Goal: Check status: Check status

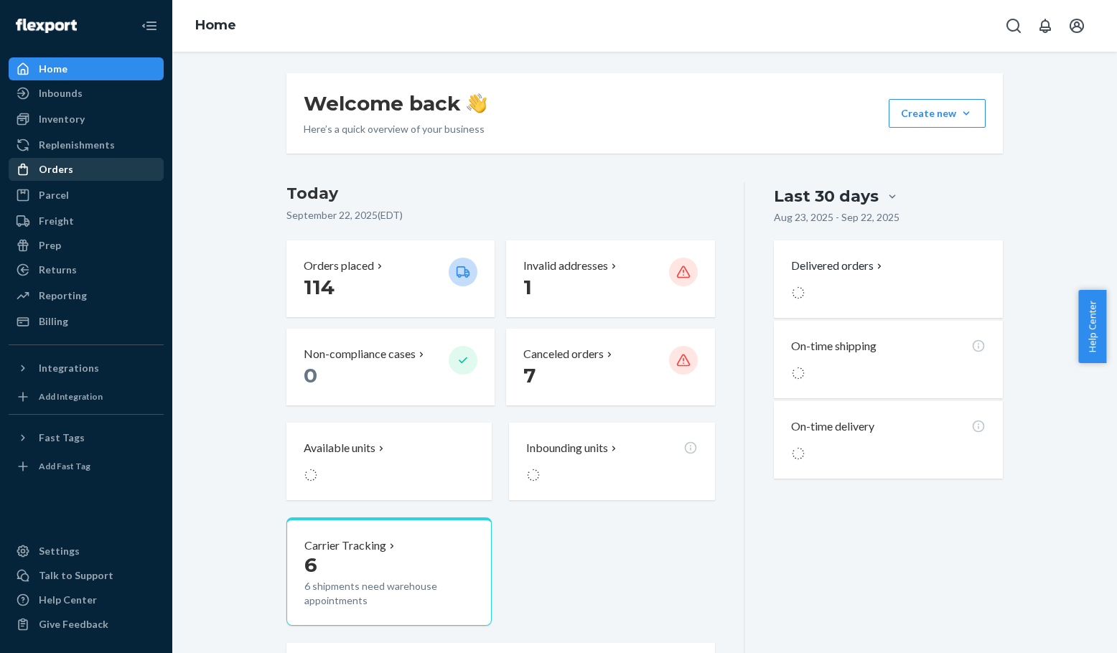
click at [55, 169] on div "Orders" at bounding box center [56, 169] width 34 height 14
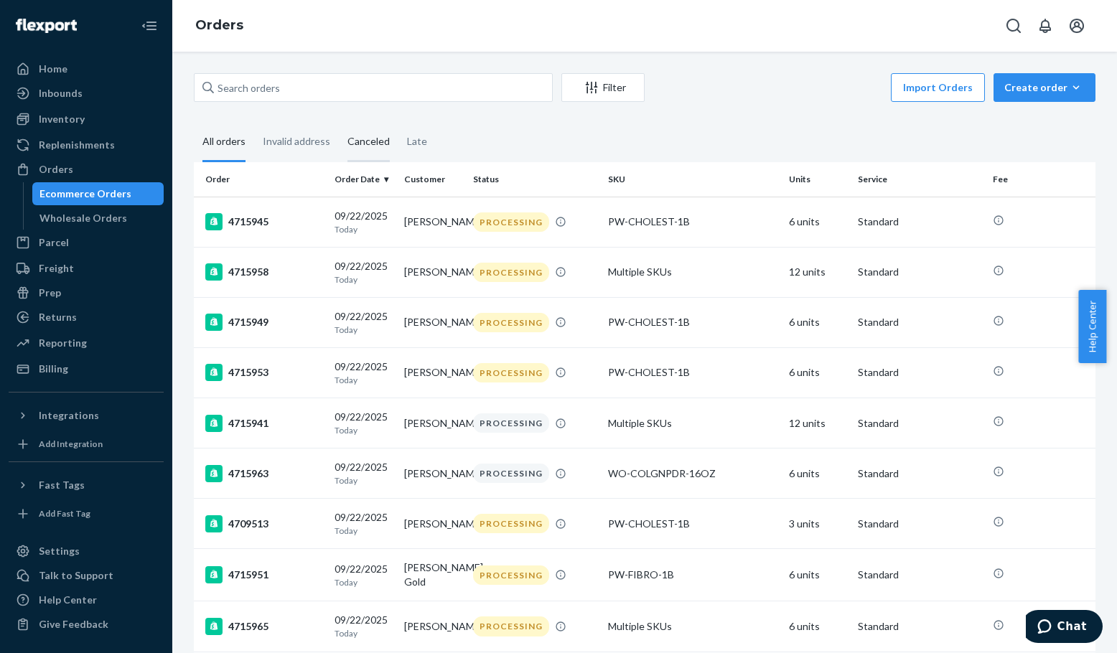
click at [362, 137] on div "Canceled" at bounding box center [368, 142] width 42 height 39
click at [339, 123] on input "Canceled" at bounding box center [339, 123] width 0 height 0
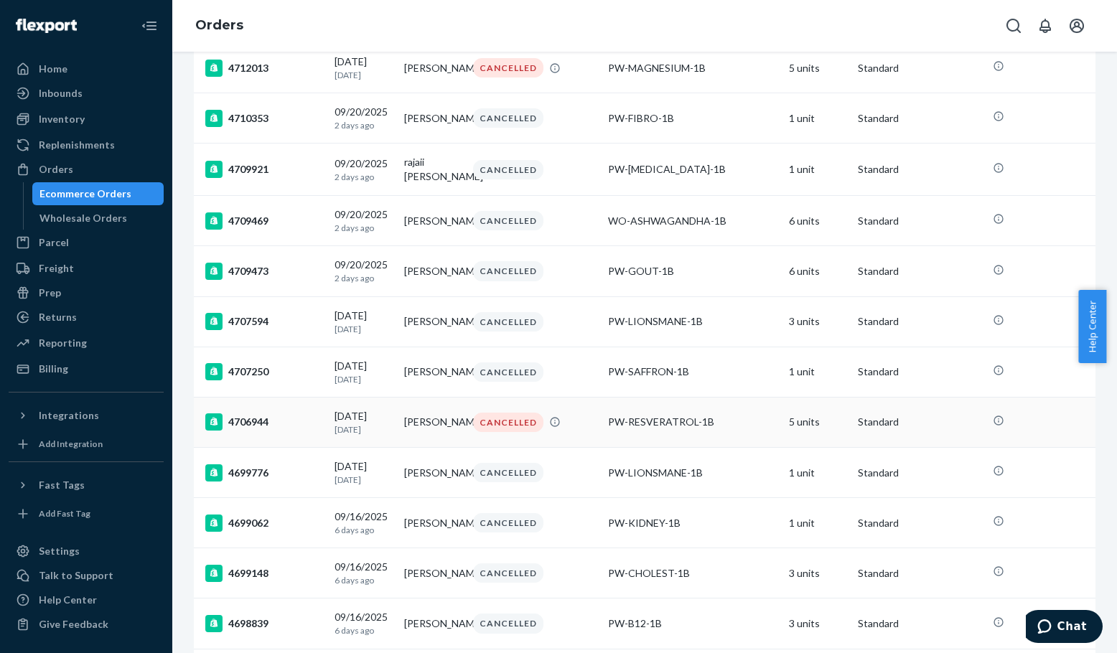
scroll to position [852, 0]
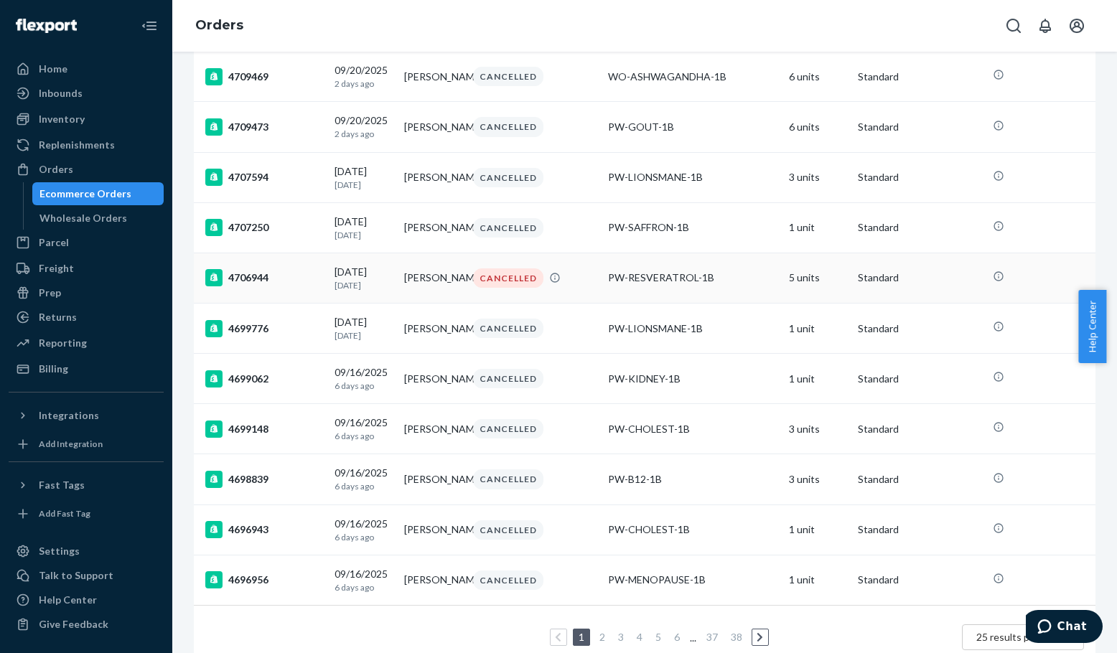
click at [256, 286] on div "4706944" at bounding box center [264, 277] width 118 height 17
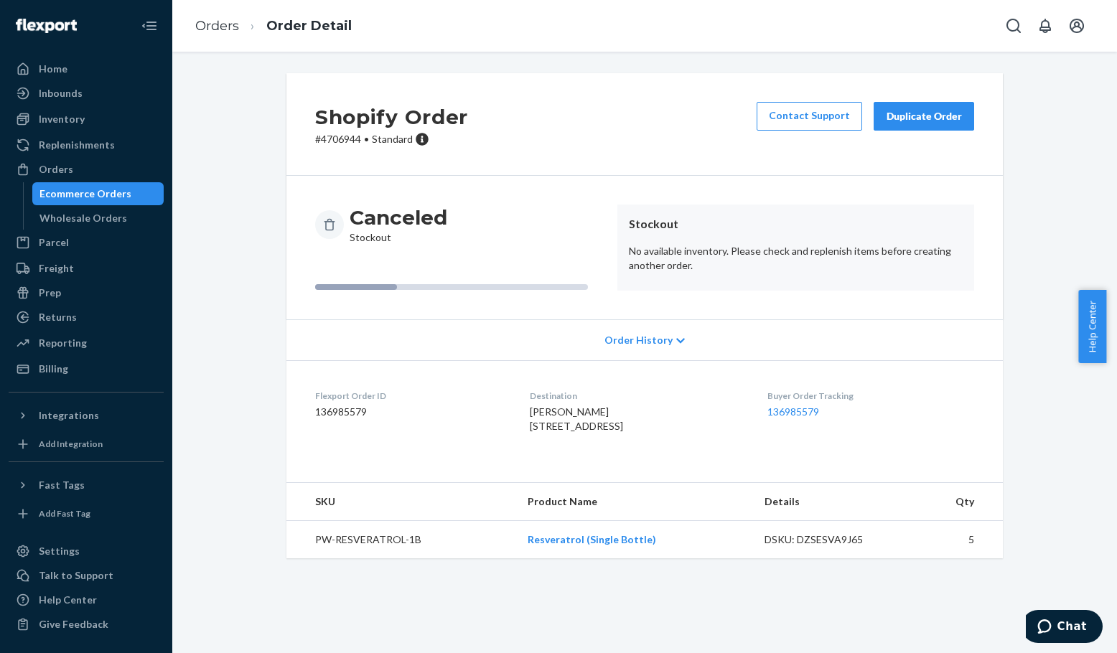
click at [330, 138] on p "# 4706944 • Standard" at bounding box center [391, 139] width 153 height 14
copy p "4706944"
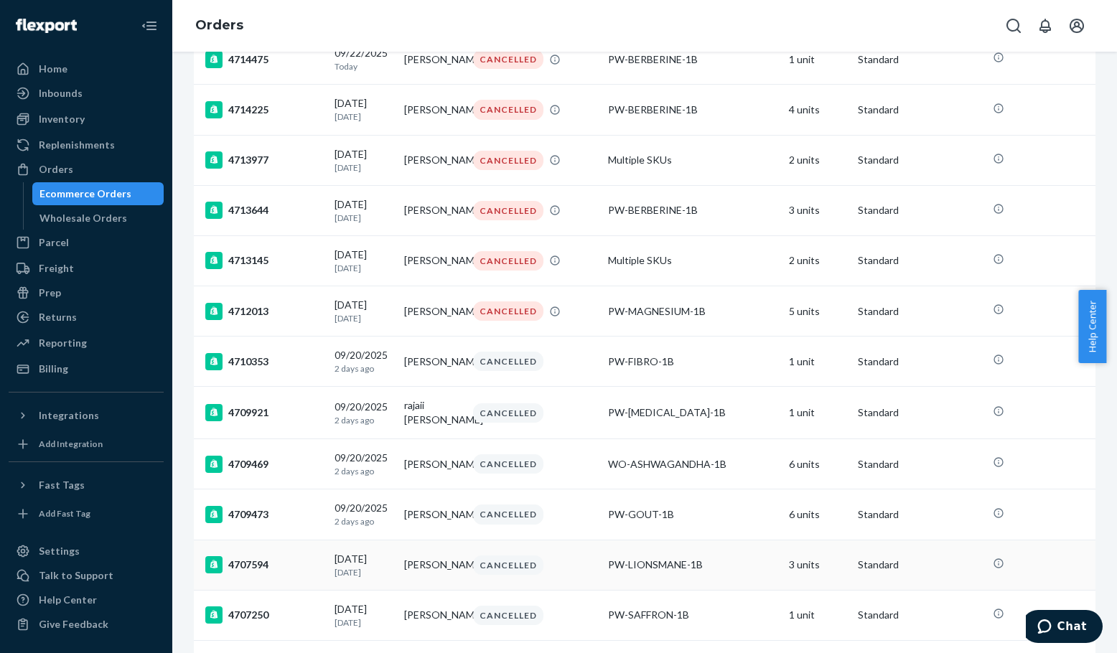
scroll to position [431, 0]
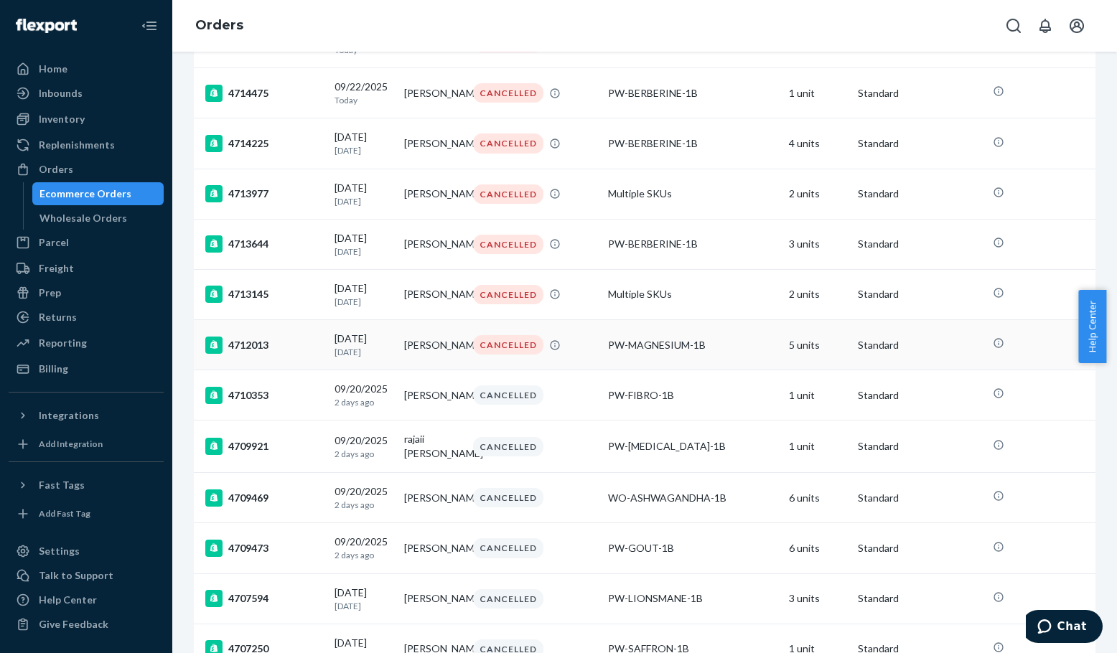
click at [248, 354] on div "4712013" at bounding box center [264, 345] width 118 height 17
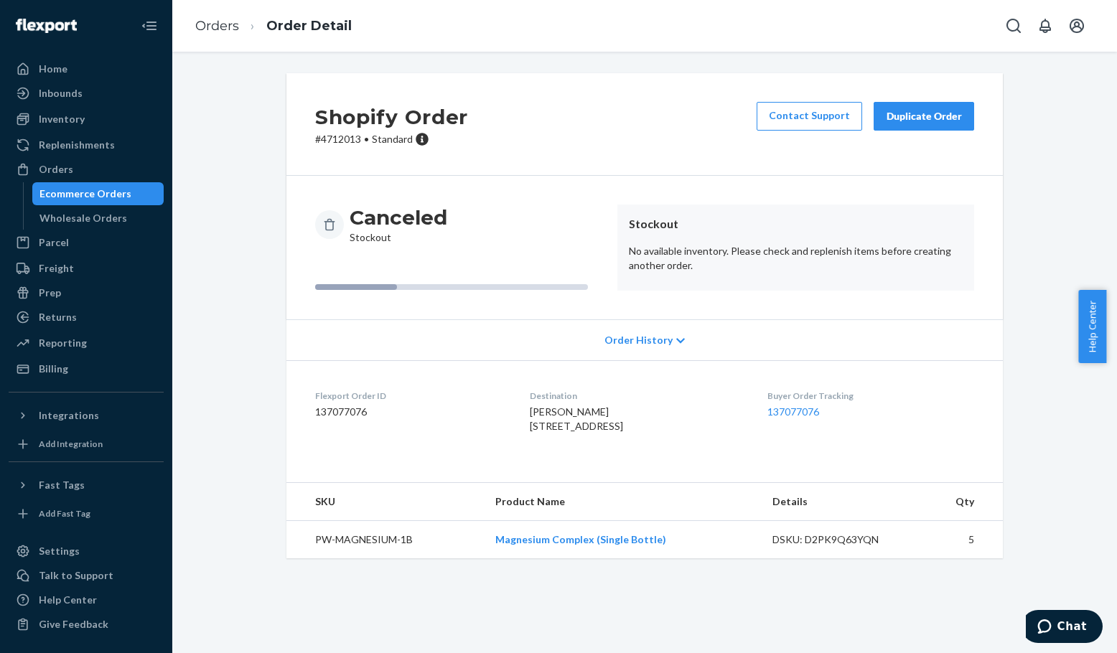
click at [331, 138] on p "# 4712013 • Standard" at bounding box center [391, 139] width 153 height 14
copy p "4712013"
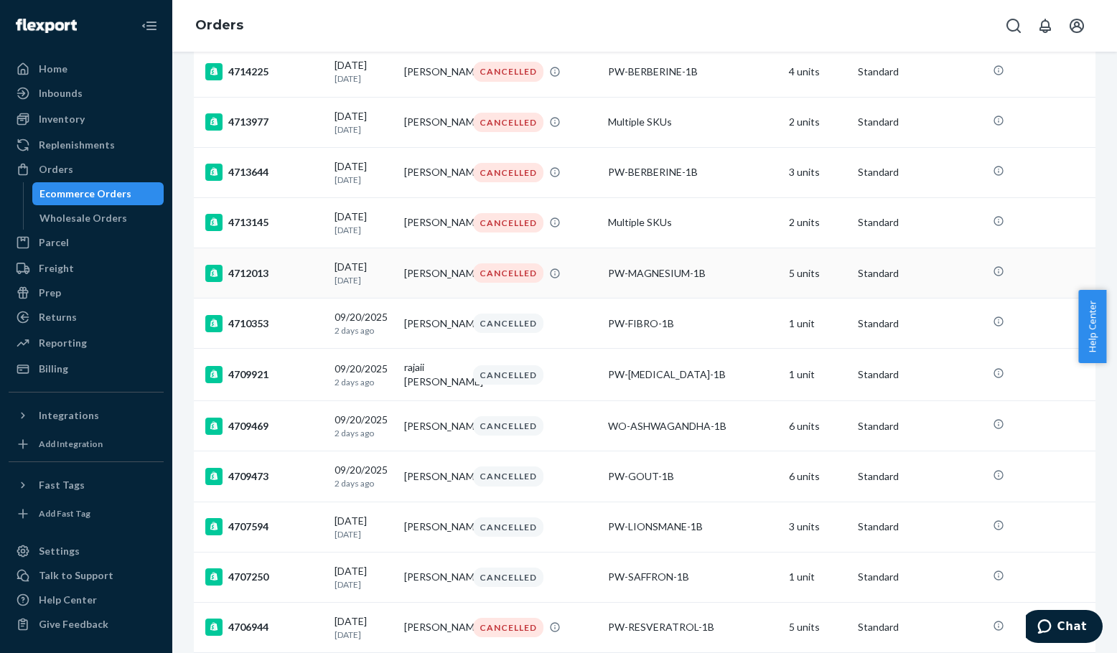
scroll to position [431, 0]
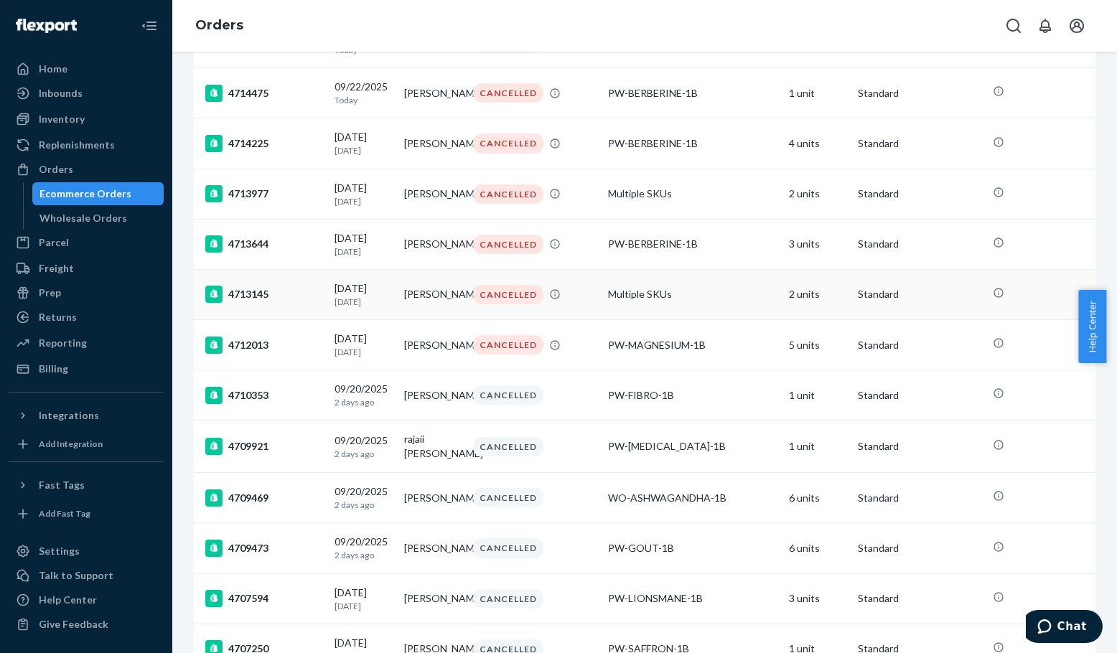
click at [259, 303] on div "4713145" at bounding box center [264, 294] width 118 height 17
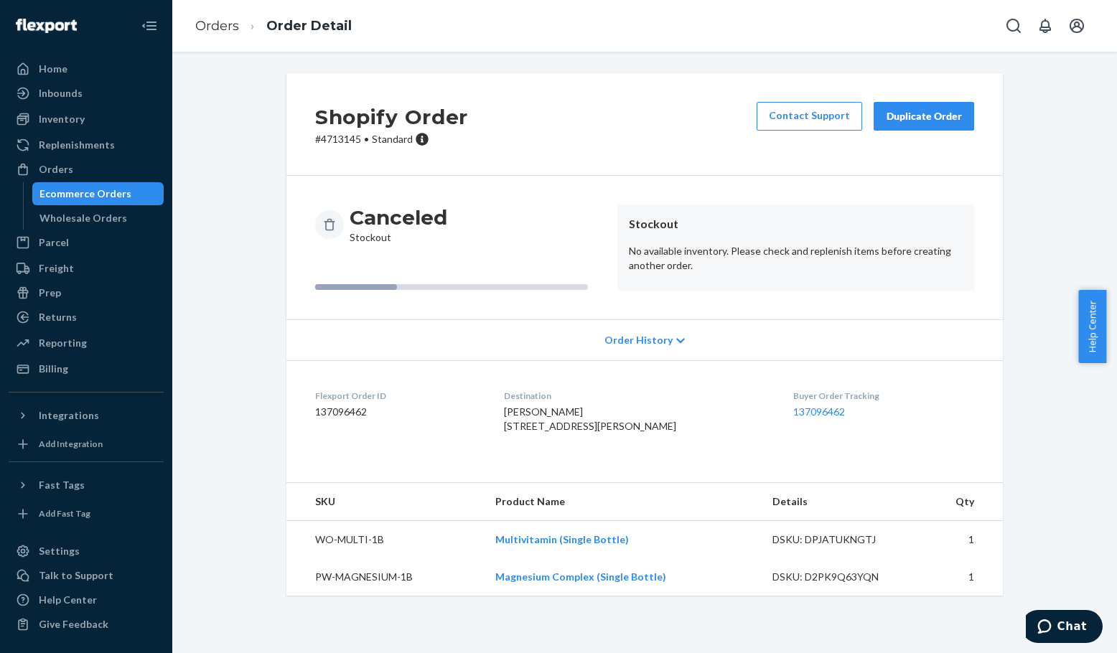
click at [334, 137] on p "# 4713145 • Standard" at bounding box center [391, 139] width 153 height 14
copy p "4713145"
click at [341, 142] on p "# 4713145 • Standard" at bounding box center [391, 139] width 153 height 14
click at [341, 141] on p "# 4713145 • Standard" at bounding box center [391, 139] width 153 height 14
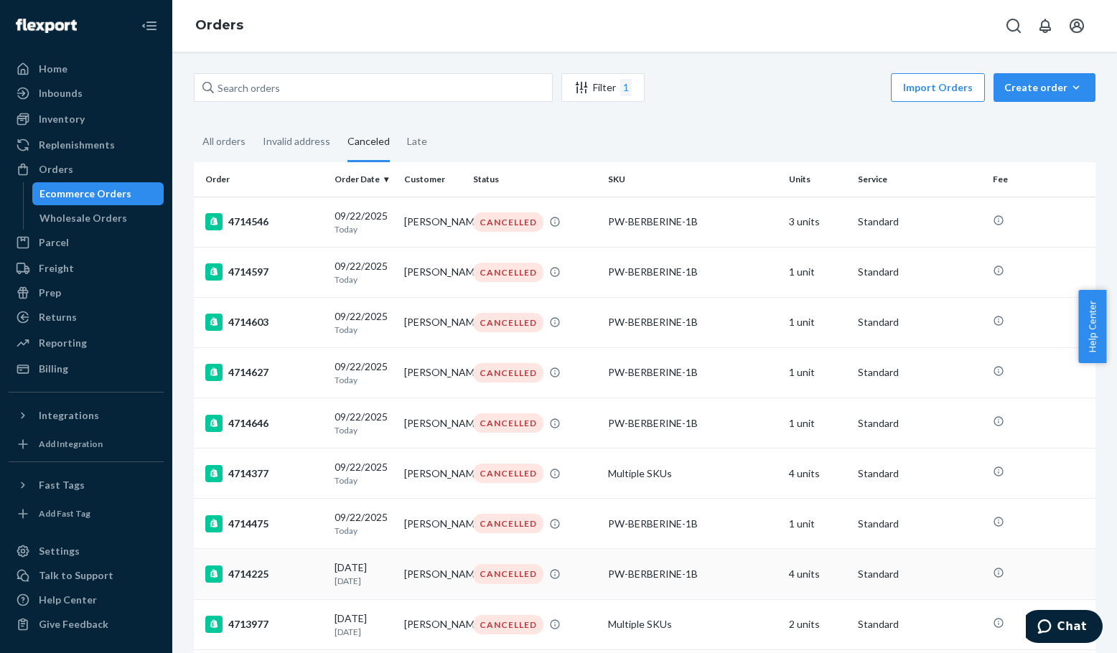
scroll to position [384, 0]
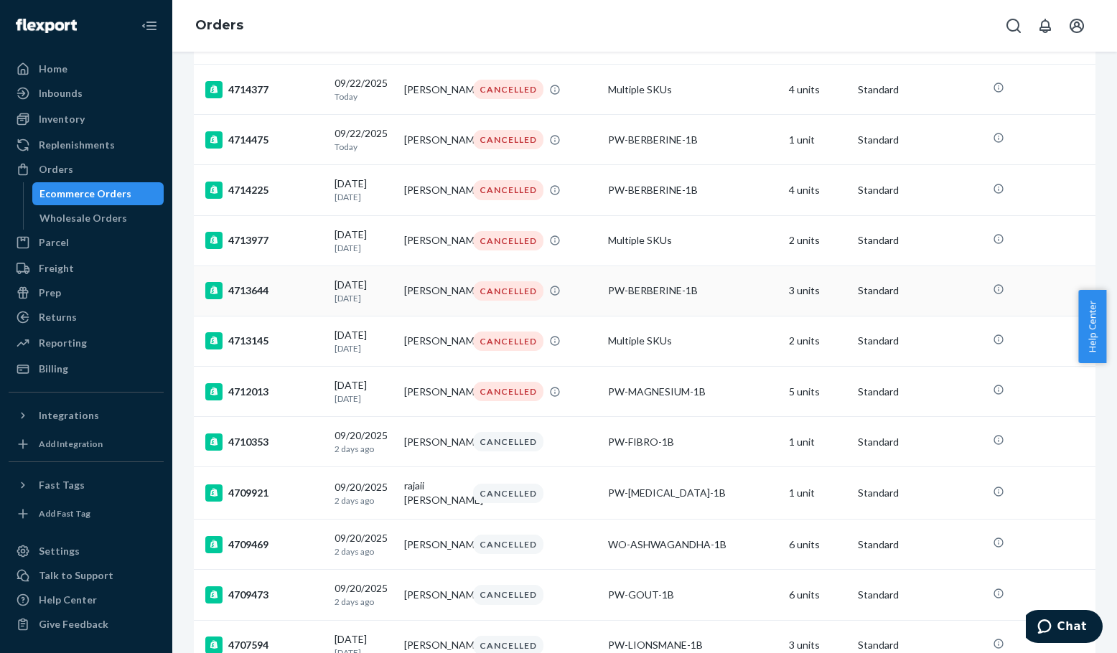
click at [254, 298] on div "4713644" at bounding box center [264, 290] width 118 height 17
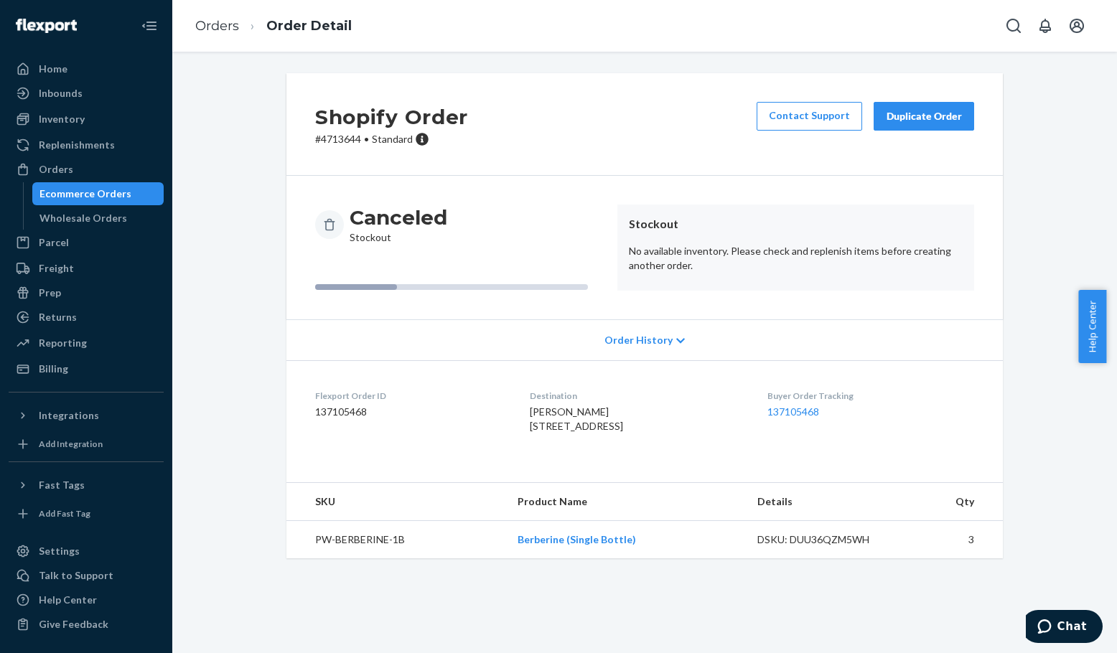
click at [329, 138] on p "# 4713644 • Standard" at bounding box center [391, 139] width 153 height 14
copy p "4713644"
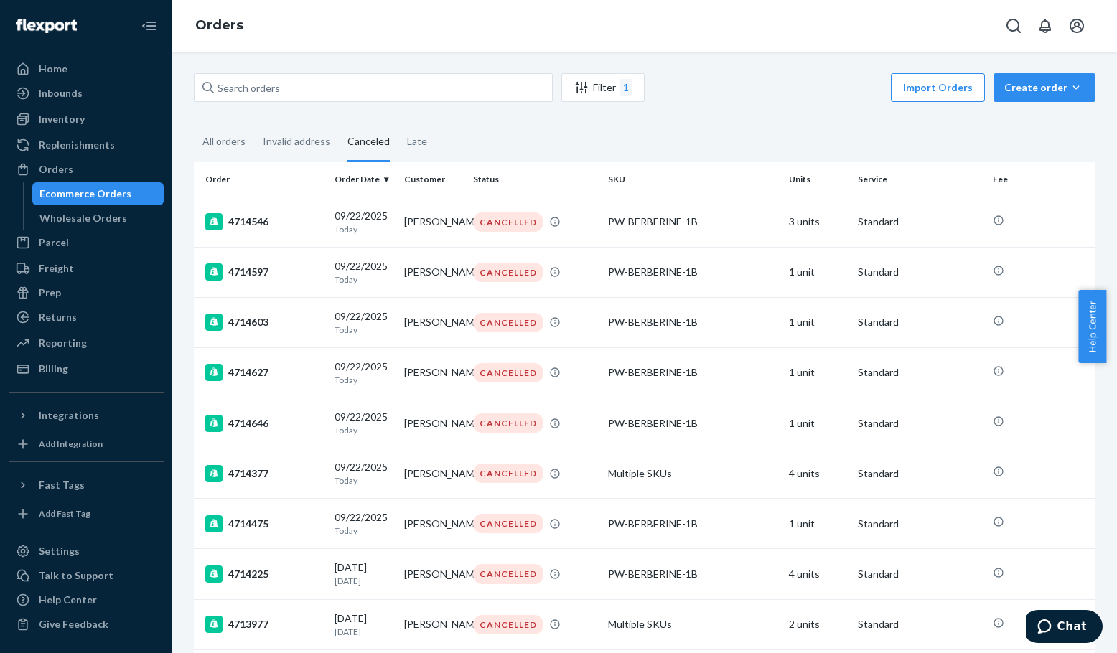
scroll to position [332, 0]
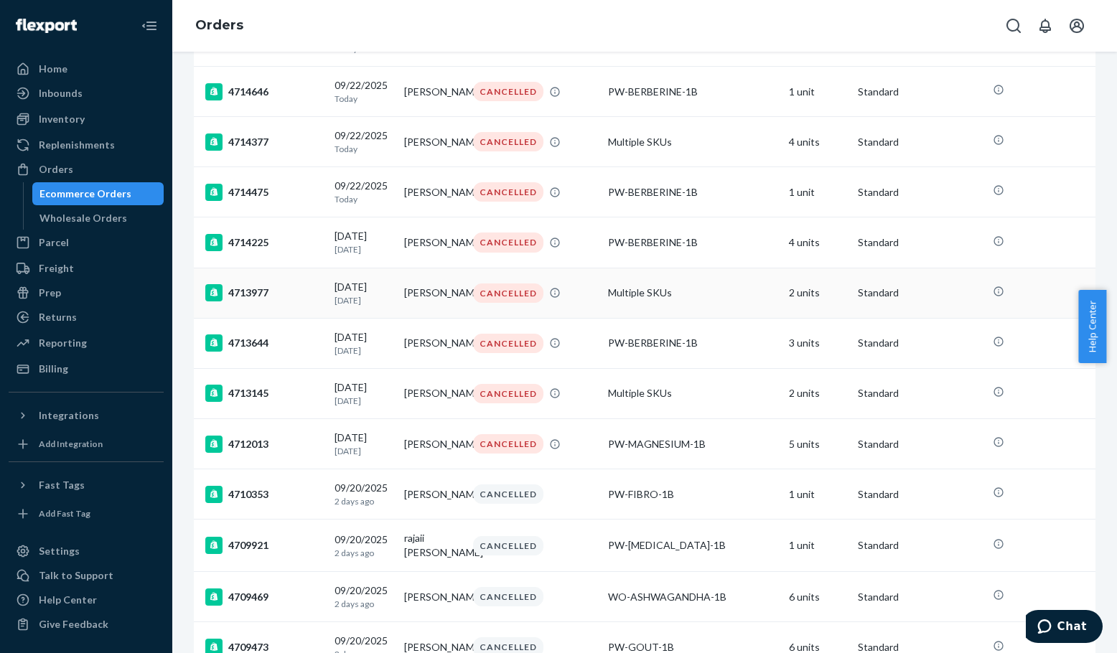
click at [245, 301] on div "4713977" at bounding box center [264, 292] width 118 height 17
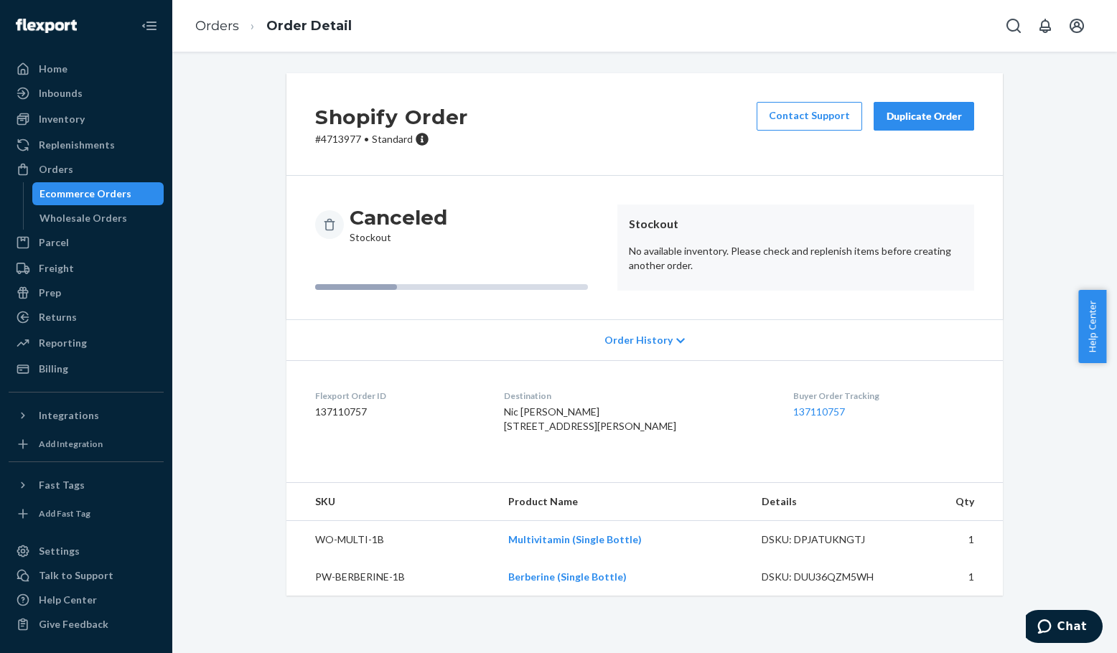
click at [337, 139] on p "# 4713977 • Standard" at bounding box center [391, 139] width 153 height 14
copy p "4713977"
click at [329, 141] on p "# 4713977 • Standard" at bounding box center [391, 139] width 153 height 14
drag, startPoint x: 329, startPoint y: 141, endPoint x: 436, endPoint y: 167, distance: 110.2
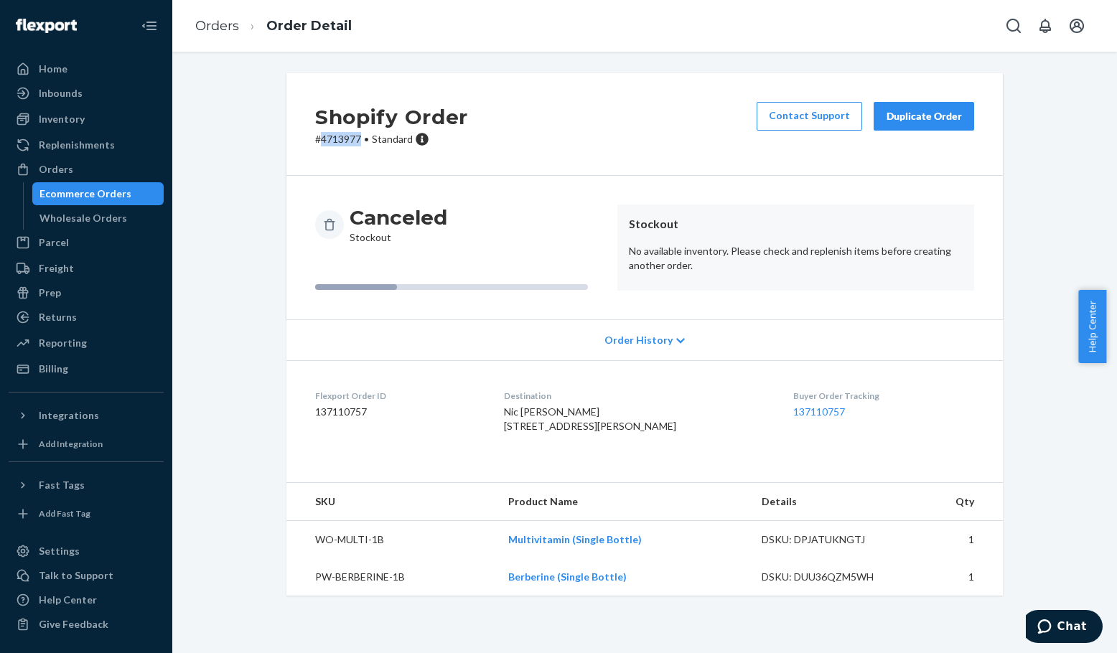
click at [329, 141] on p "# 4713977 • Standard" at bounding box center [391, 139] width 153 height 14
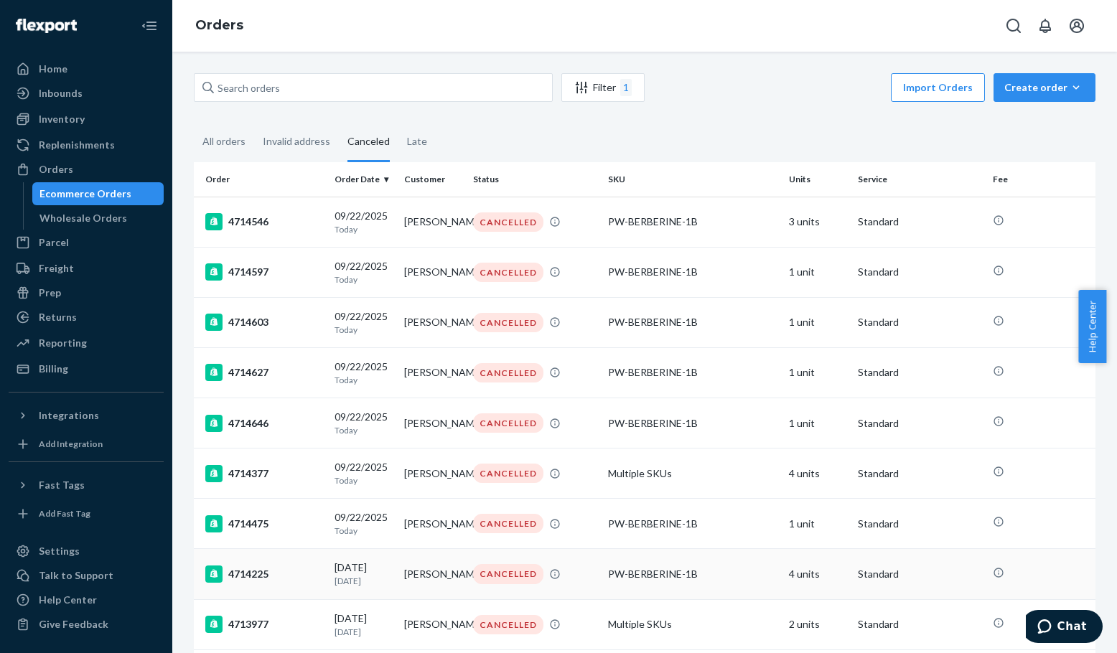
click at [250, 573] on td "4714225" at bounding box center [261, 574] width 135 height 50
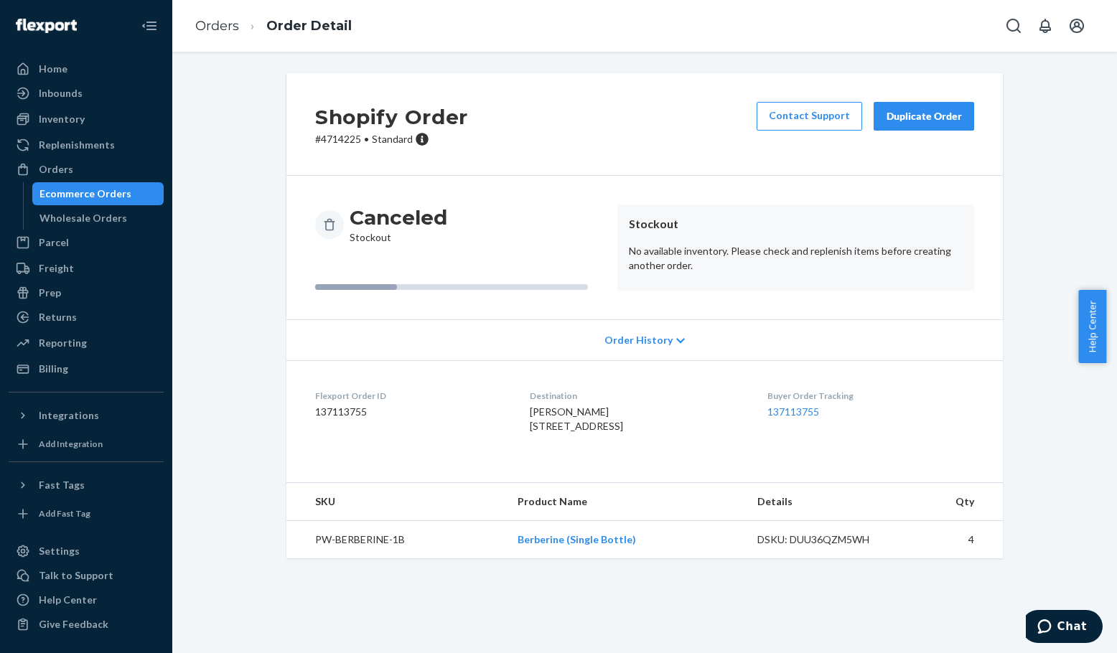
click at [336, 141] on p "# 4714225 • Standard" at bounding box center [391, 139] width 153 height 14
copy p "4714225"
click at [332, 136] on p "# 4714225 • Standard" at bounding box center [391, 139] width 153 height 14
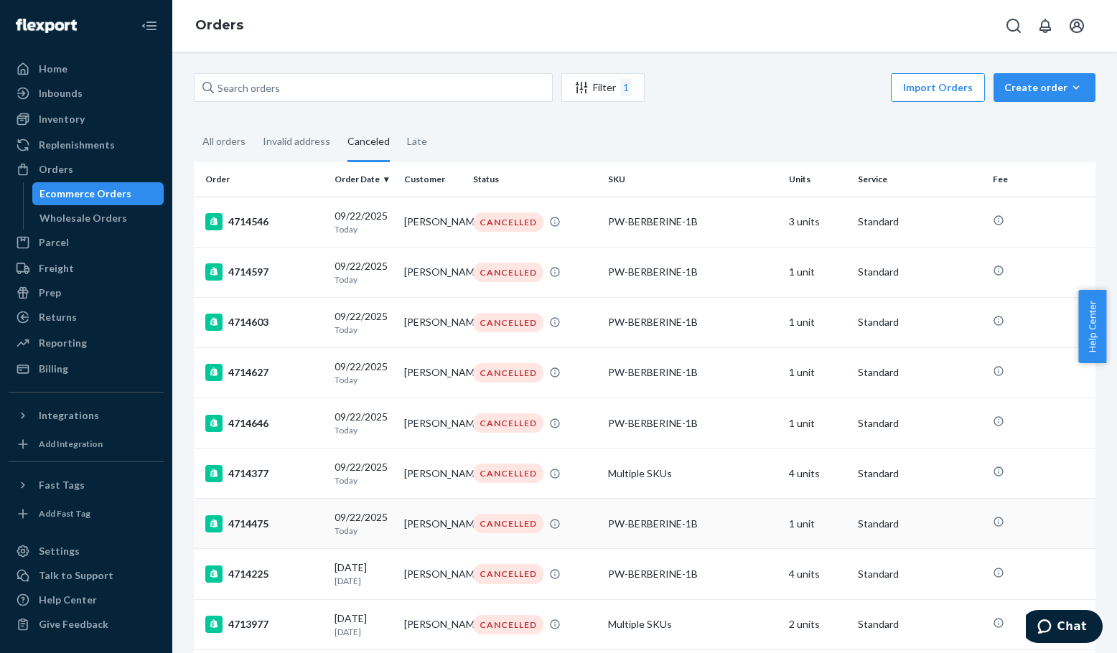
click at [241, 532] on div "4714475" at bounding box center [264, 523] width 118 height 17
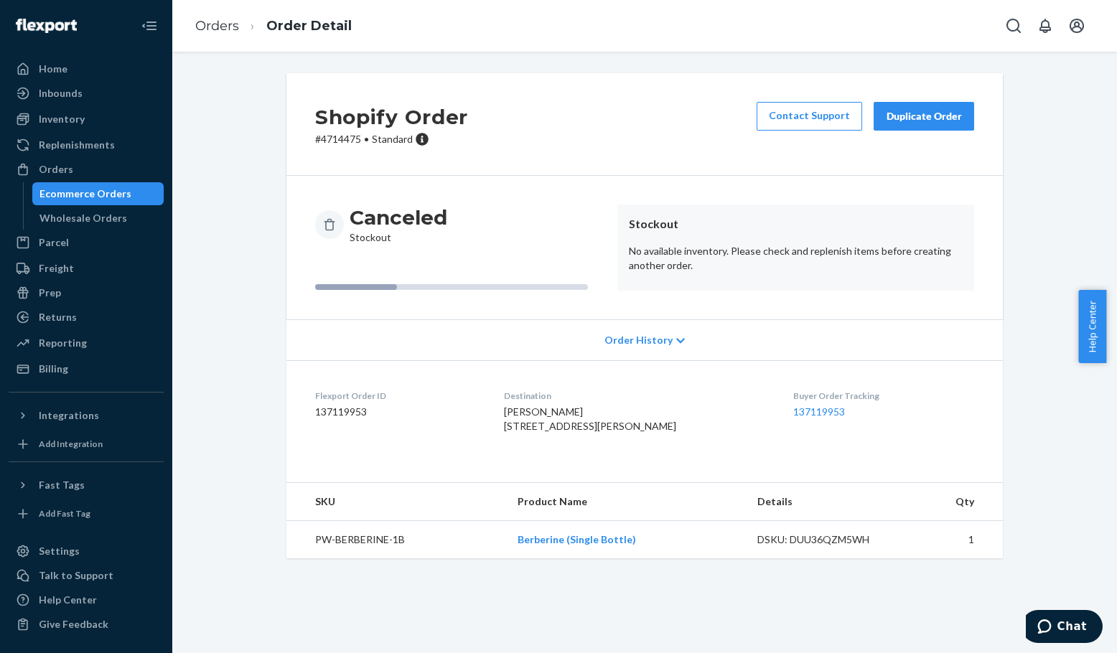
click at [332, 139] on p "# 4714475 • Standard" at bounding box center [391, 139] width 153 height 14
copy p "4714475"
click at [337, 138] on p "# 4714475 • Standard" at bounding box center [391, 139] width 153 height 14
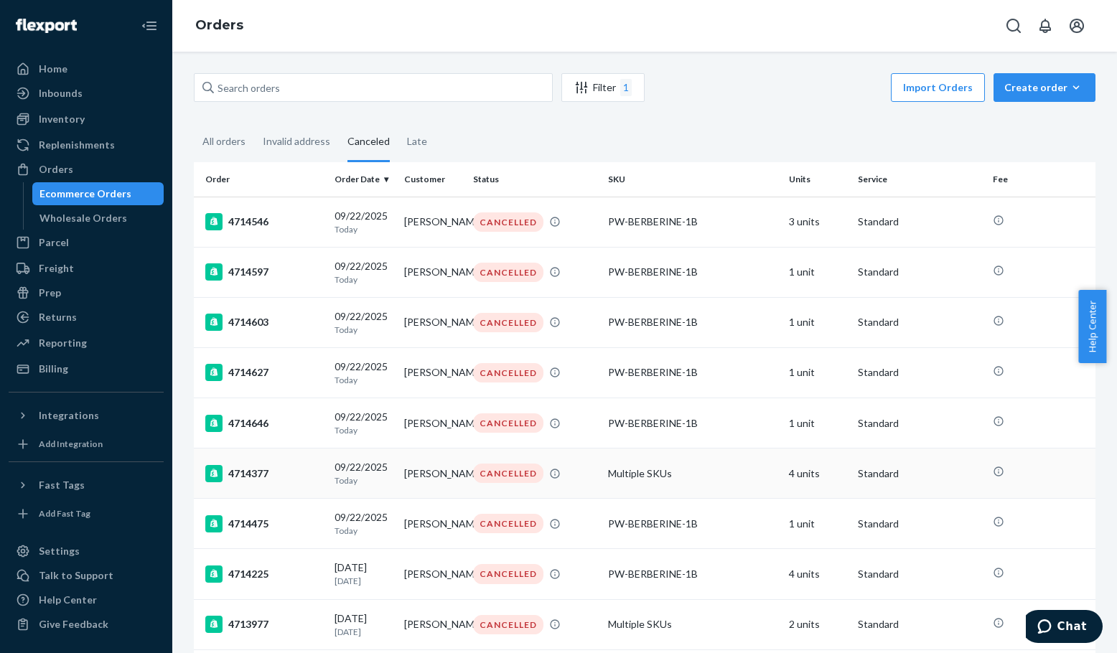
click at [258, 480] on div "4714377" at bounding box center [264, 473] width 118 height 17
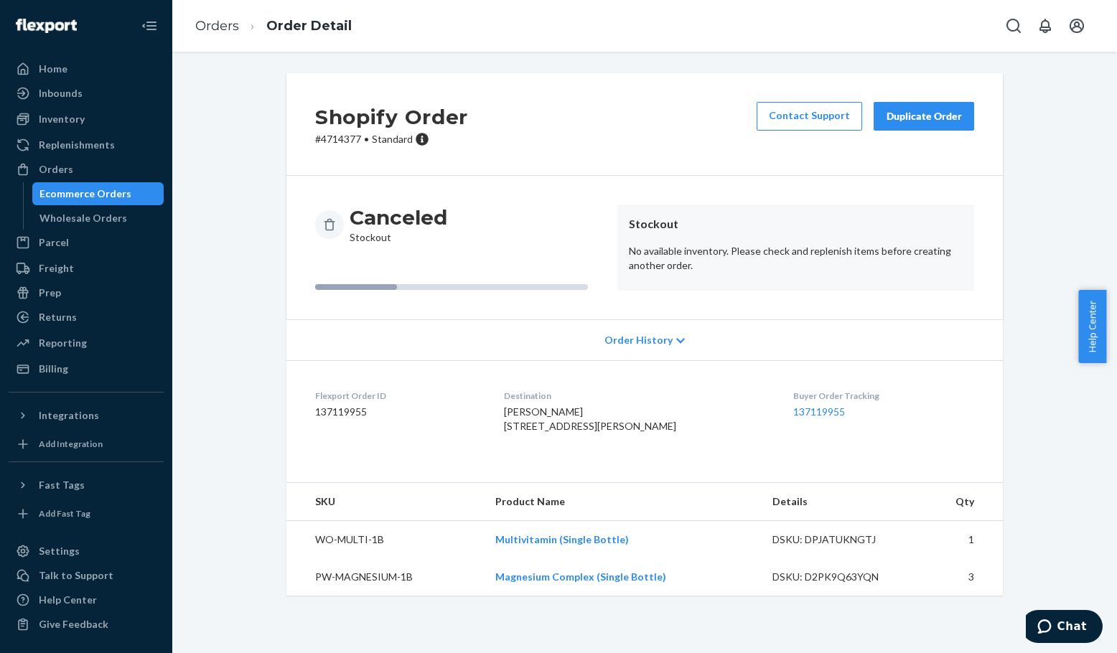
click at [319, 139] on p "# 4714377 • Standard" at bounding box center [391, 139] width 153 height 14
copy p "4714377"
click at [321, 141] on p "# 4714377 • Standard" at bounding box center [391, 139] width 153 height 14
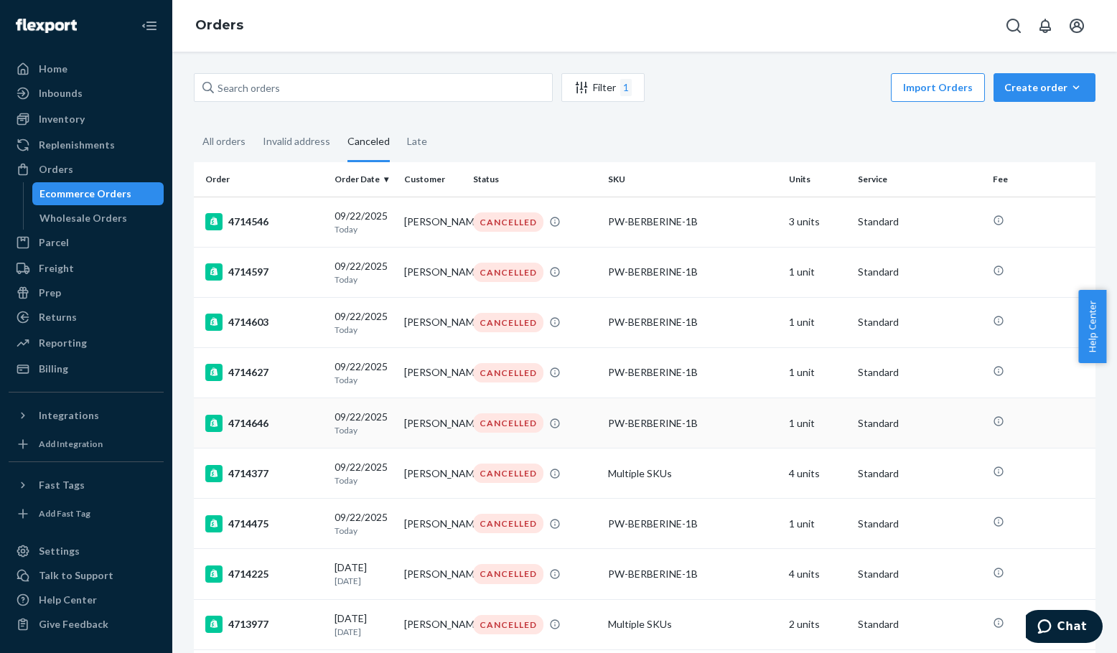
click at [256, 430] on div "4714646" at bounding box center [264, 423] width 118 height 17
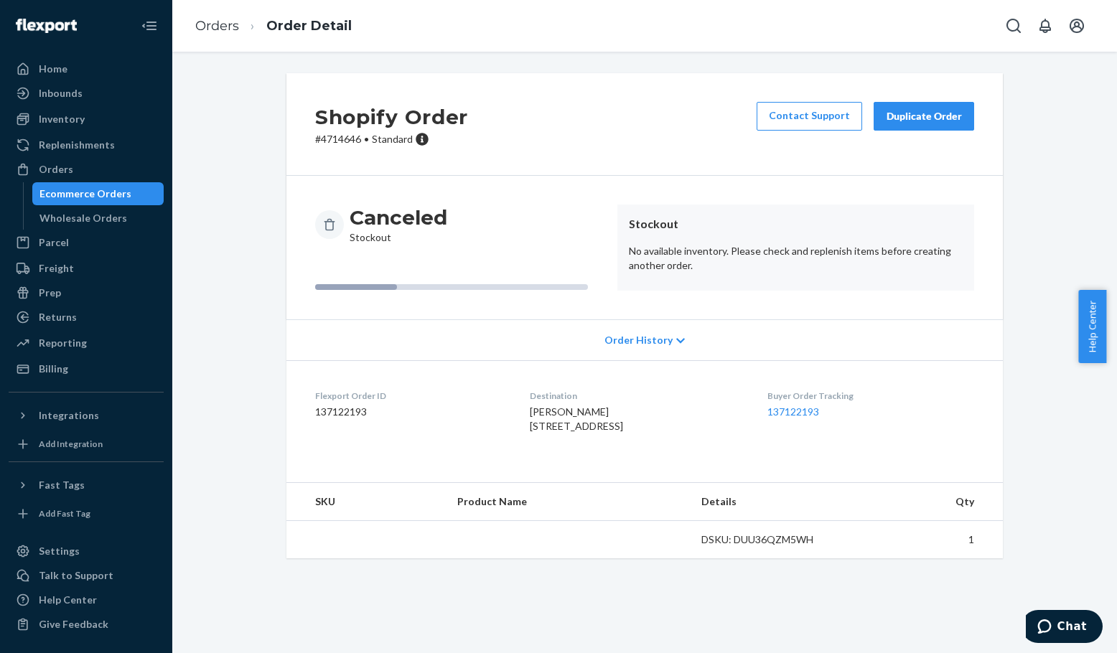
click at [336, 139] on p "# 4714646 • Standard" at bounding box center [391, 139] width 153 height 14
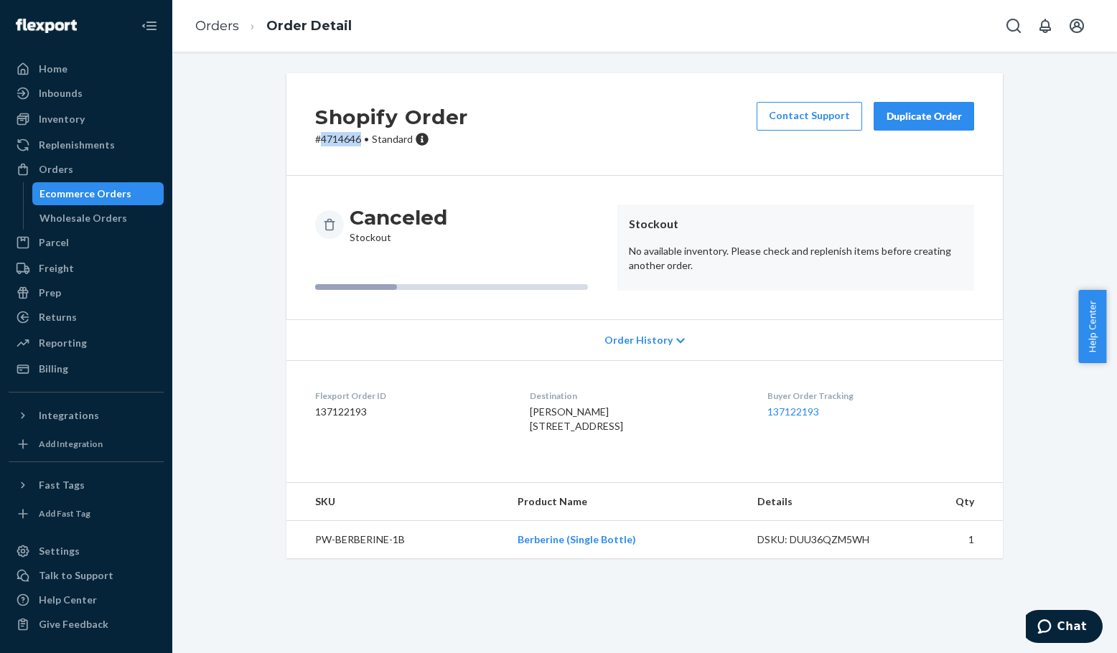
click at [336, 139] on p "# 4714646 • Standard" at bounding box center [391, 139] width 153 height 14
copy p "4714646"
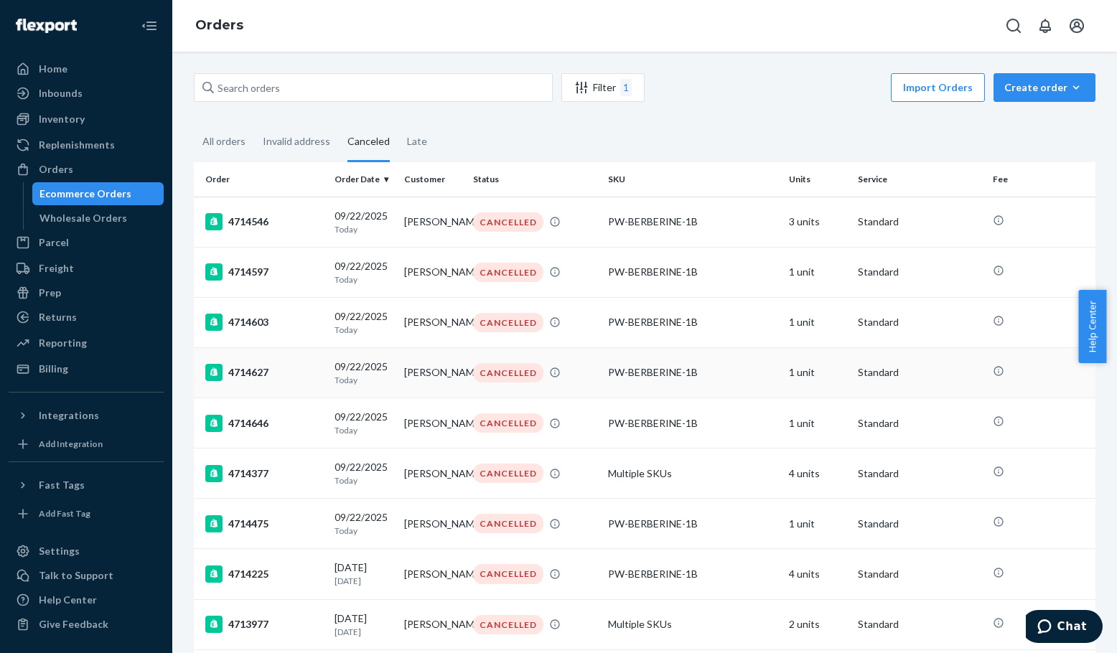
click at [235, 377] on div "4714627" at bounding box center [264, 372] width 118 height 17
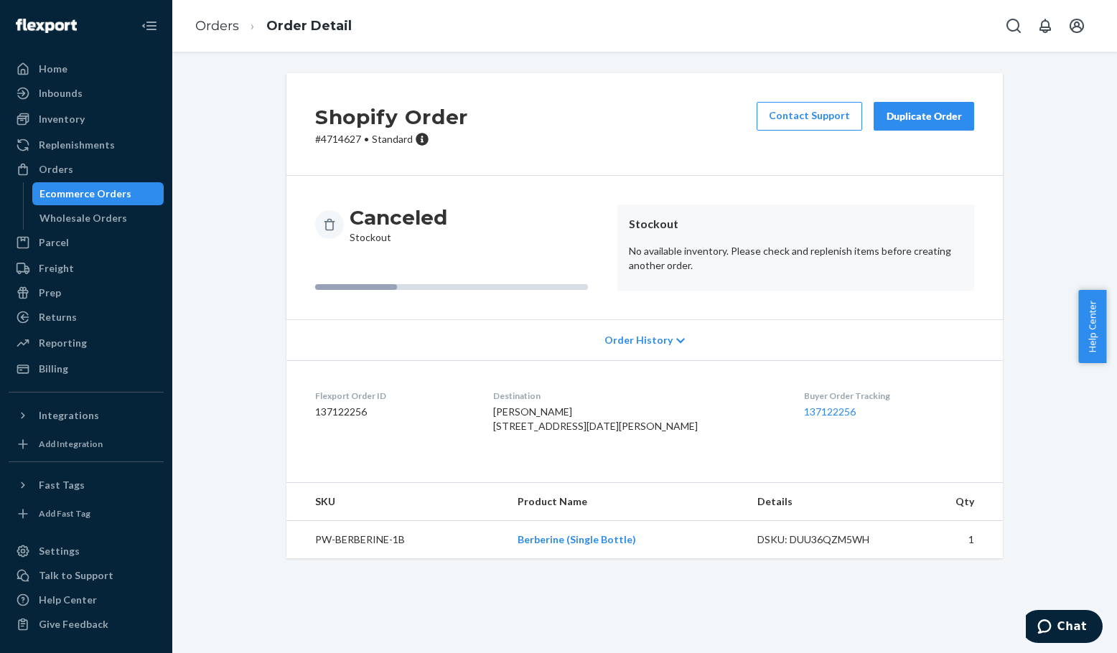
click at [338, 144] on p "# 4714627 • Standard" at bounding box center [391, 139] width 153 height 14
copy p "4714627"
click at [330, 140] on p "# 4714627 • Standard" at bounding box center [391, 139] width 153 height 14
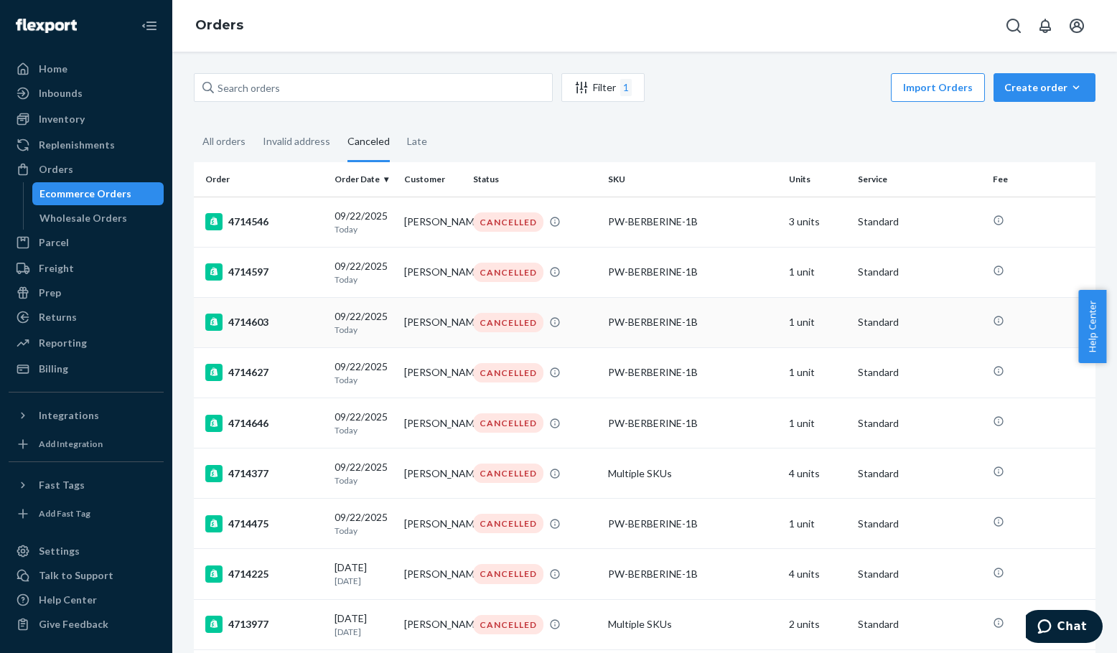
click at [259, 321] on div "4714603" at bounding box center [264, 322] width 118 height 17
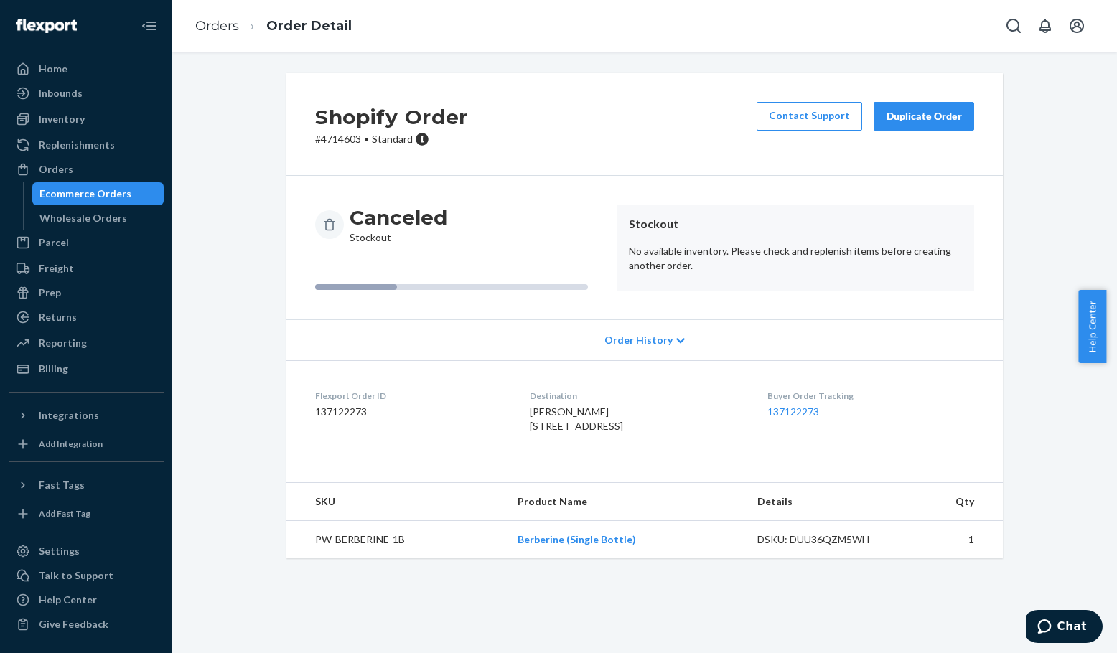
click at [335, 148] on div "Shopify Order # [PHONE_NUMBER] • Standard Contact Support Duplicate Order" at bounding box center [644, 124] width 716 height 103
click at [336, 138] on p "# 4714603 • Standard" at bounding box center [391, 139] width 153 height 14
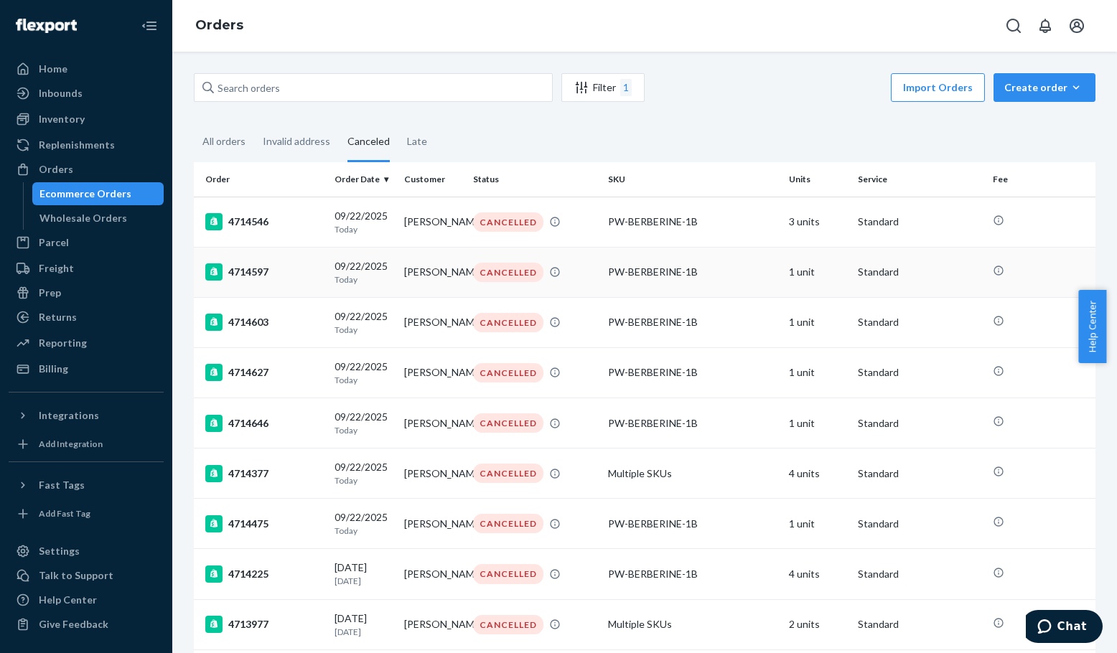
click at [238, 275] on div "4714597" at bounding box center [264, 271] width 118 height 17
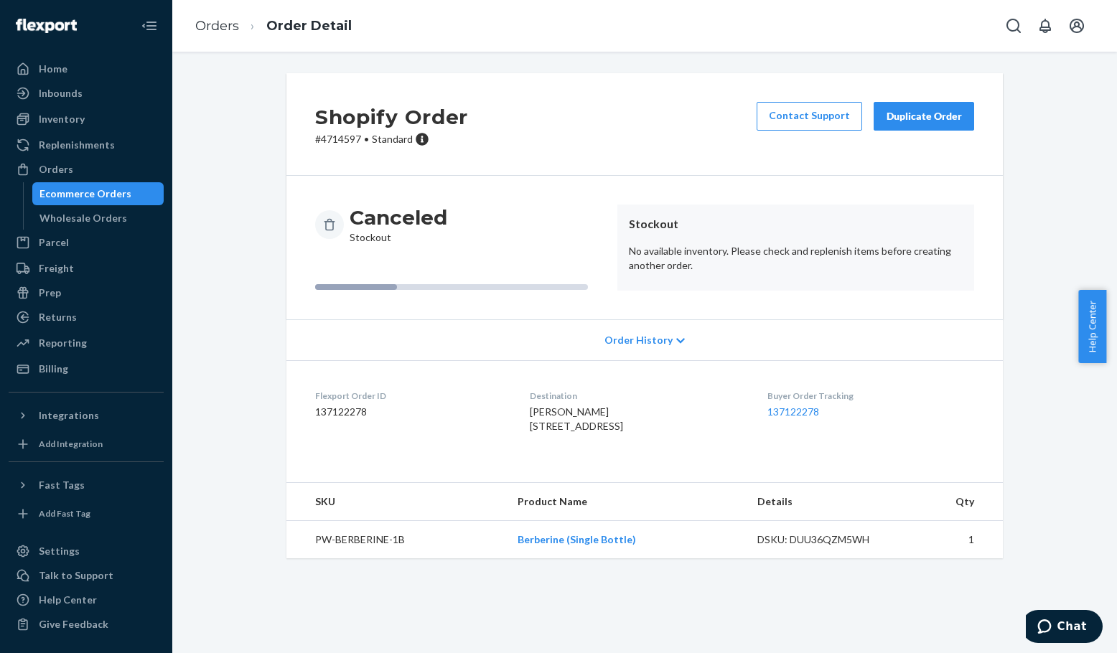
click at [321, 134] on p "# 4714597 • Standard" at bounding box center [391, 139] width 153 height 14
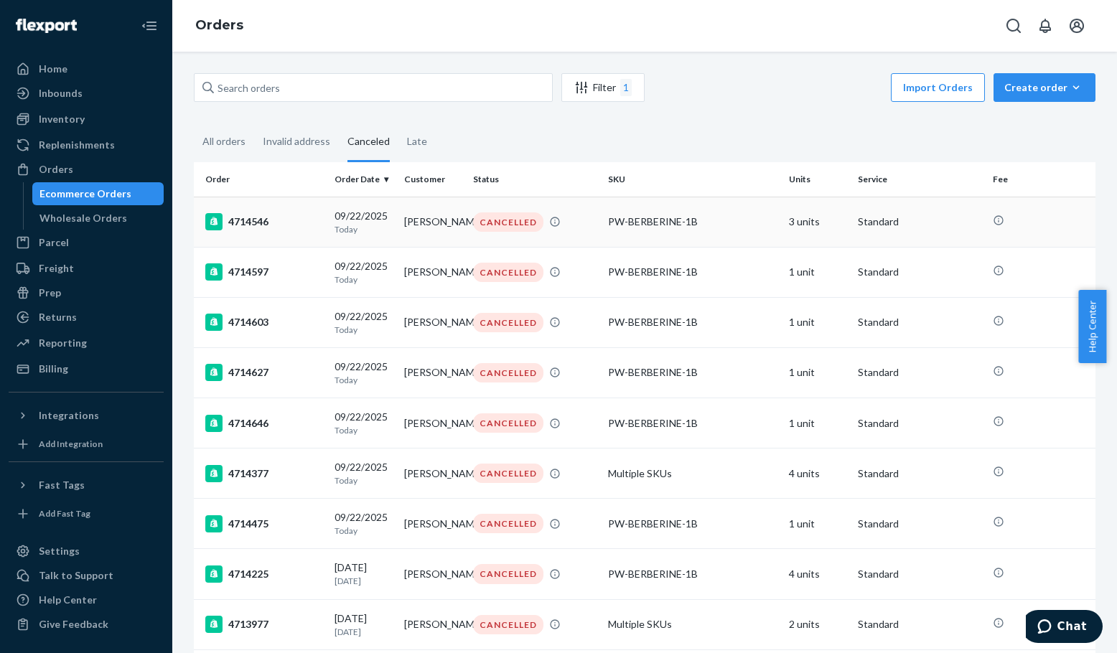
click at [243, 224] on div "4714546" at bounding box center [264, 221] width 118 height 17
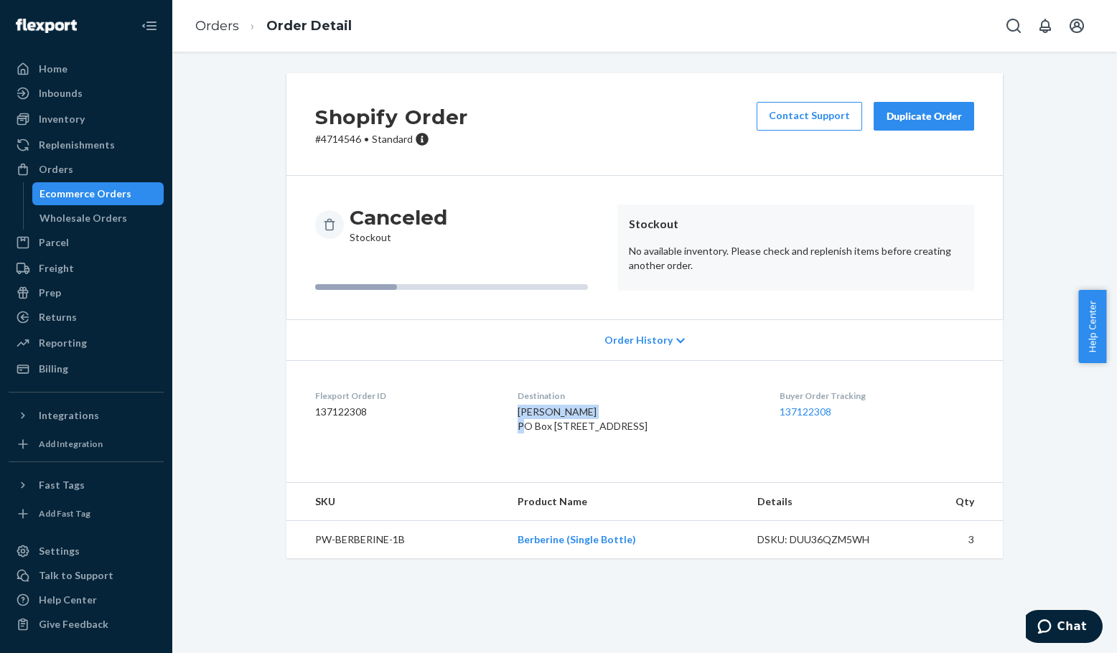
drag, startPoint x: 601, startPoint y: 414, endPoint x: 521, endPoint y: 417, distance: 79.7
click at [521, 417] on div "[PERSON_NAME] PO Box [STREET_ADDRESS]" at bounding box center [636, 419] width 238 height 29
click at [333, 142] on p "# 4714546 • Standard" at bounding box center [391, 139] width 153 height 14
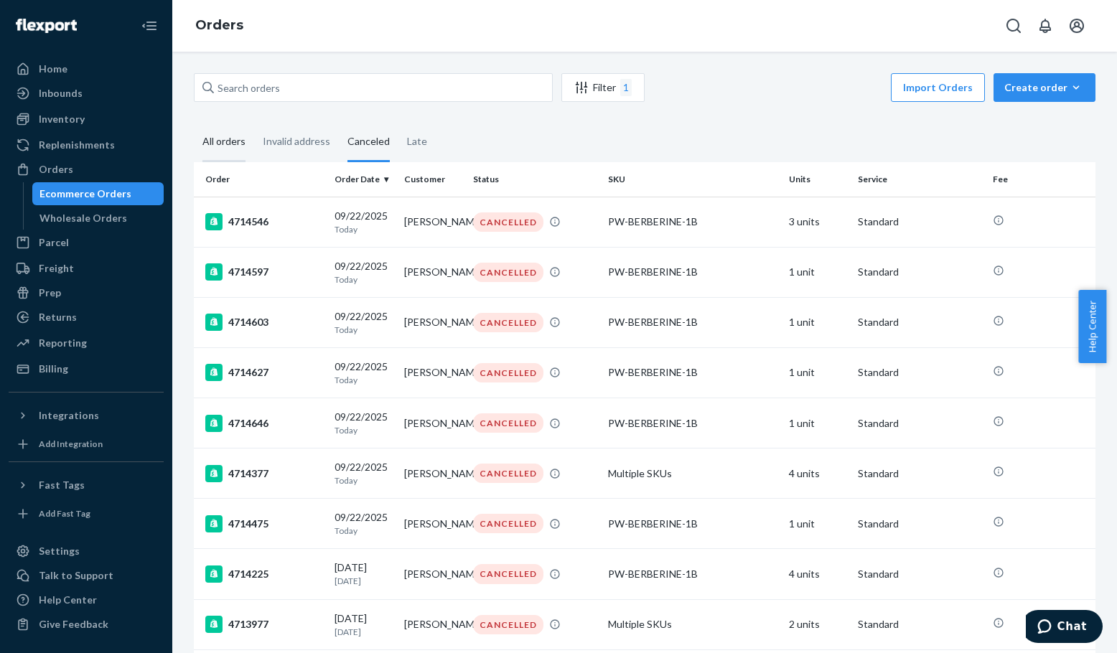
click at [220, 144] on div "All orders" at bounding box center [223, 142] width 43 height 39
click at [194, 123] on input "All orders" at bounding box center [194, 123] width 0 height 0
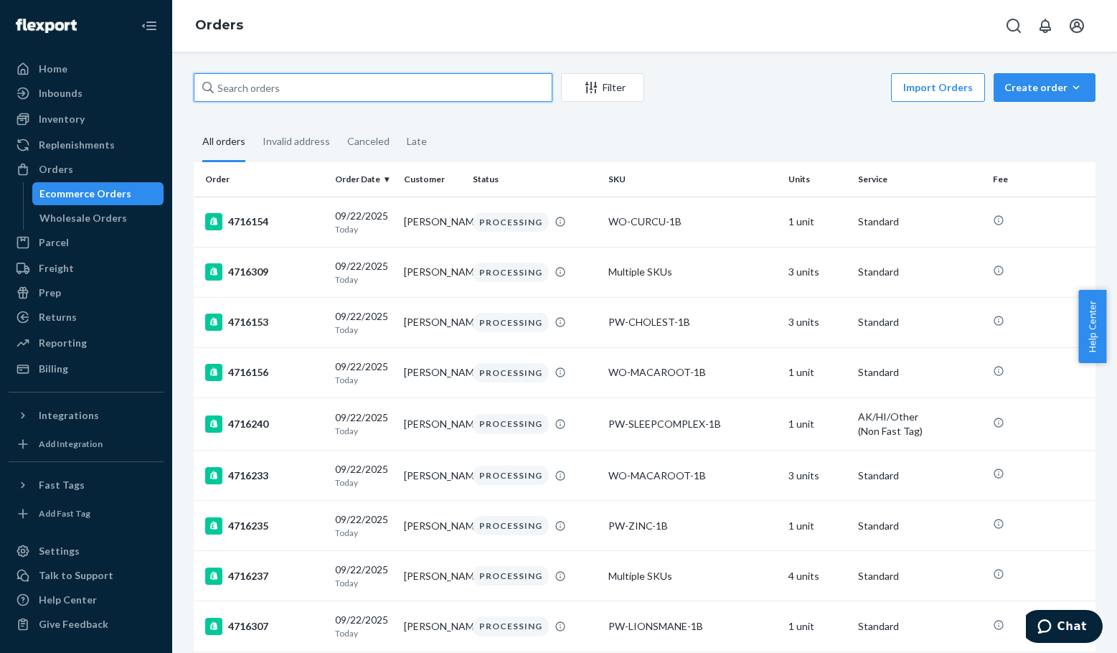
click at [376, 82] on input "text" at bounding box center [373, 87] width 359 height 29
paste input "3385186"
type input "3385186"
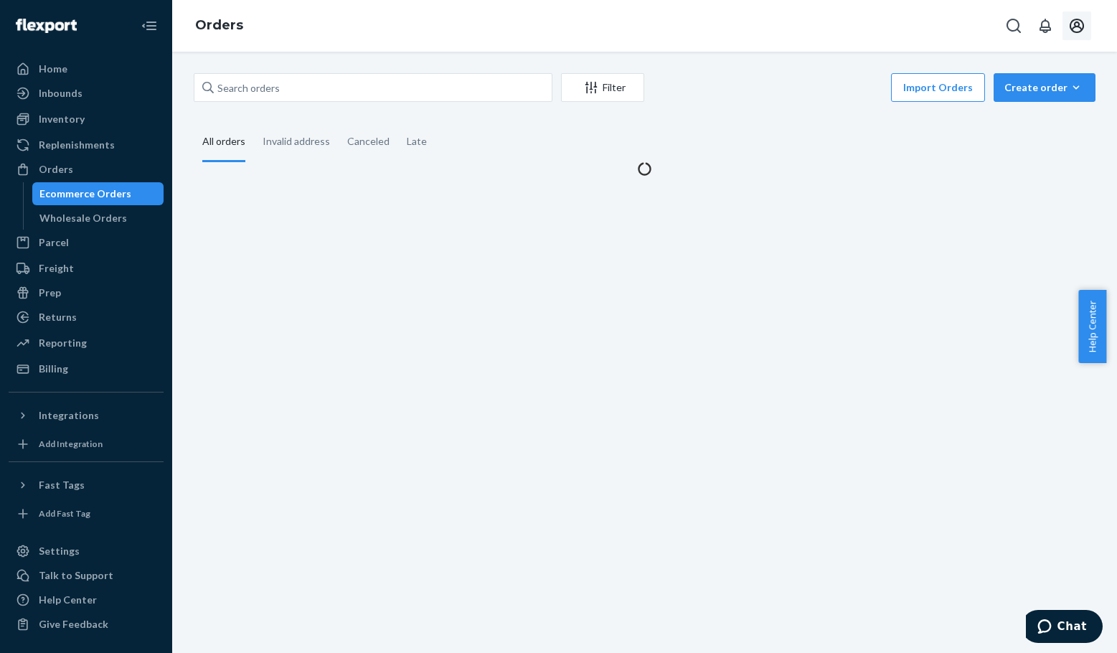
click at [1075, 29] on icon "Open account menu" at bounding box center [1076, 25] width 17 height 17
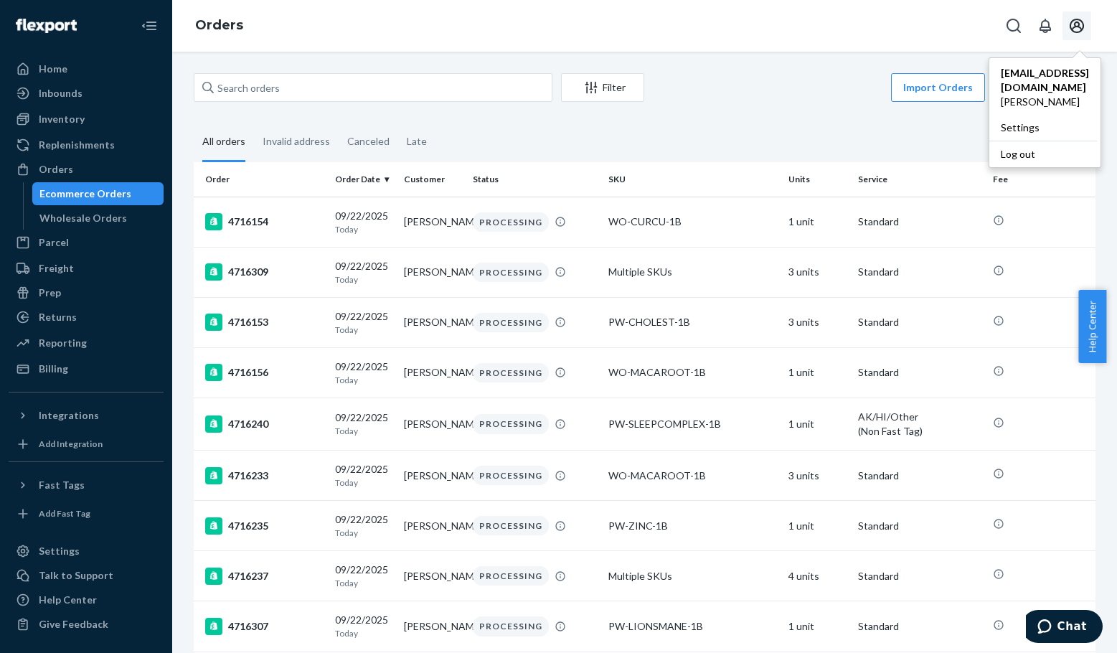
drag, startPoint x: 988, startPoint y: 136, endPoint x: 898, endPoint y: 154, distance: 92.2
click at [990, 141] on div "Log out" at bounding box center [1044, 154] width 108 height 27
